Goal: Navigation & Orientation: Find specific page/section

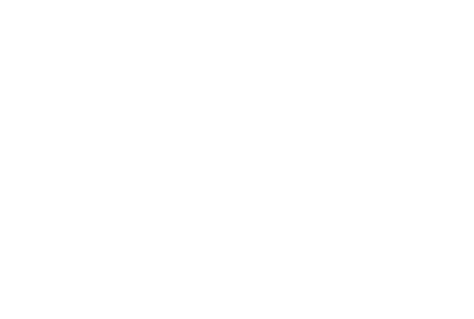
scroll to position [5, 0]
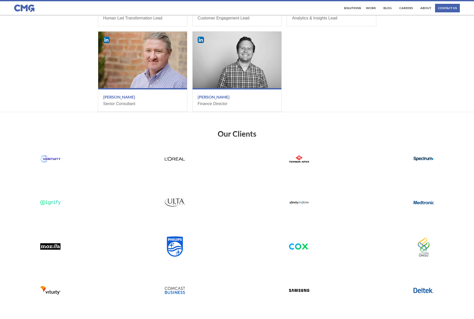
scroll to position [613, 0]
